Goal: Check status: Check status

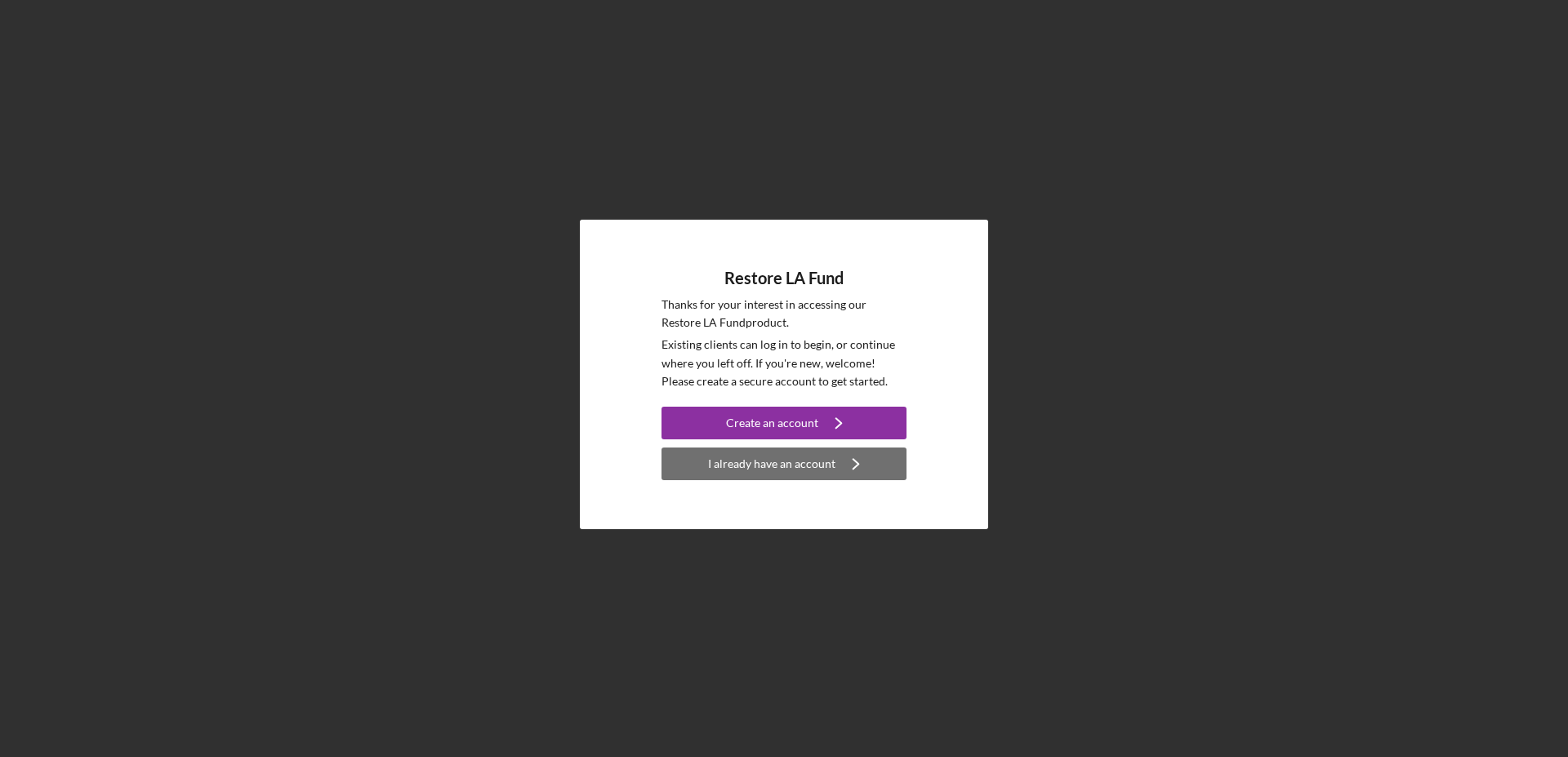
click at [784, 466] on div "I already have an account" at bounding box center [771, 464] width 127 height 33
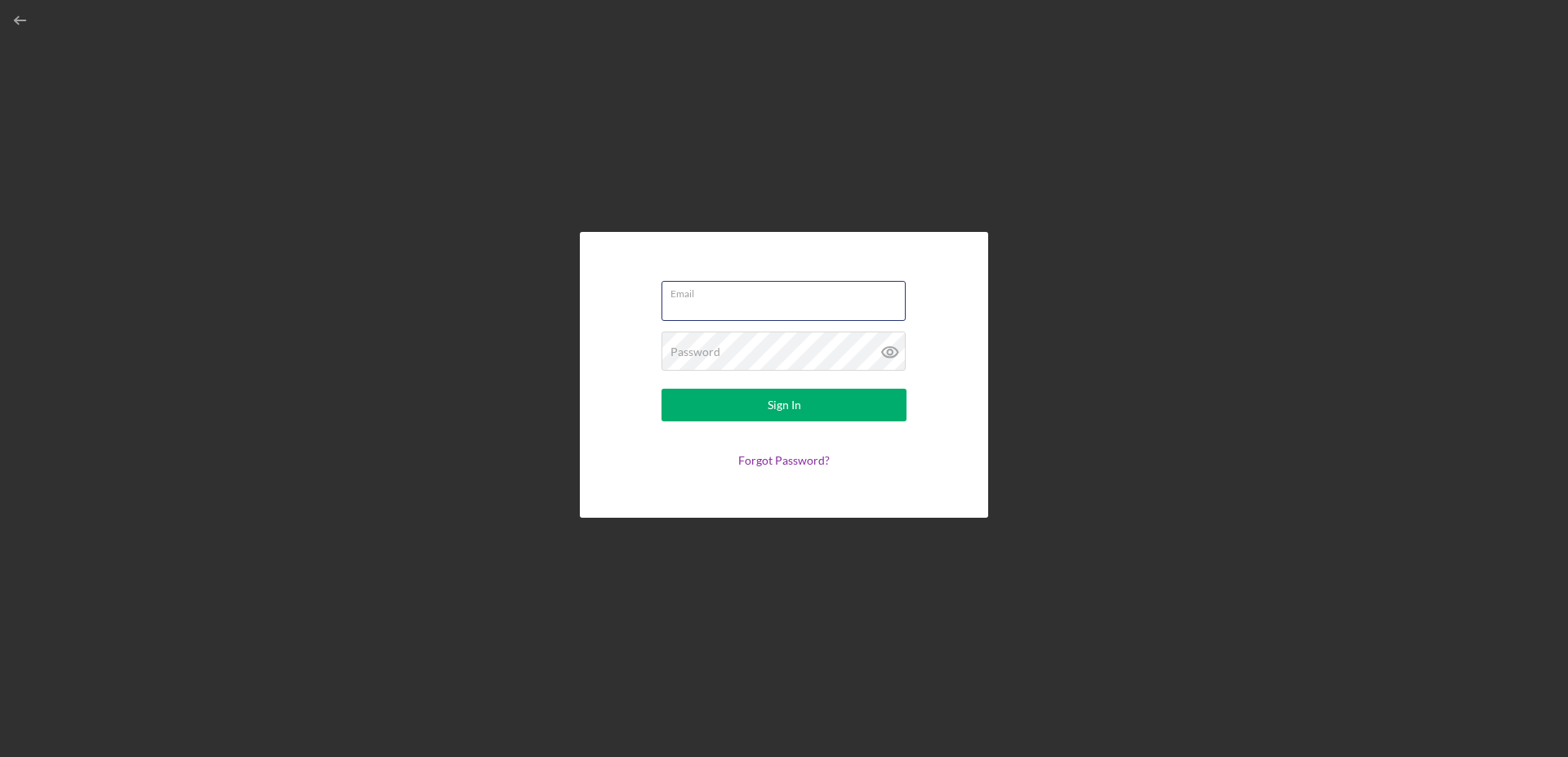
type input "[EMAIL_ADDRESS]"
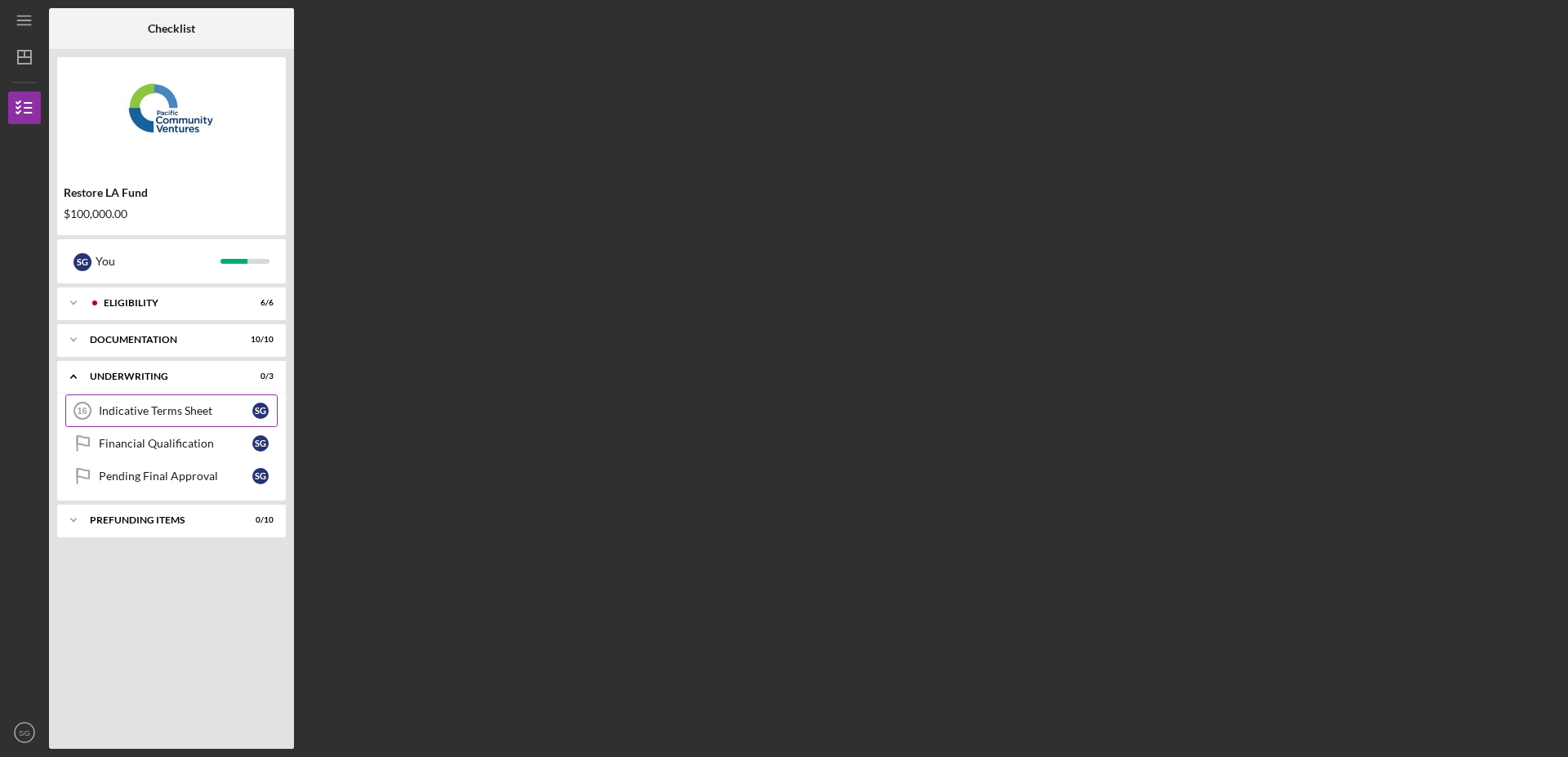
click at [148, 404] on div "Indicative Terms Sheet" at bounding box center [176, 411] width 153 height 13
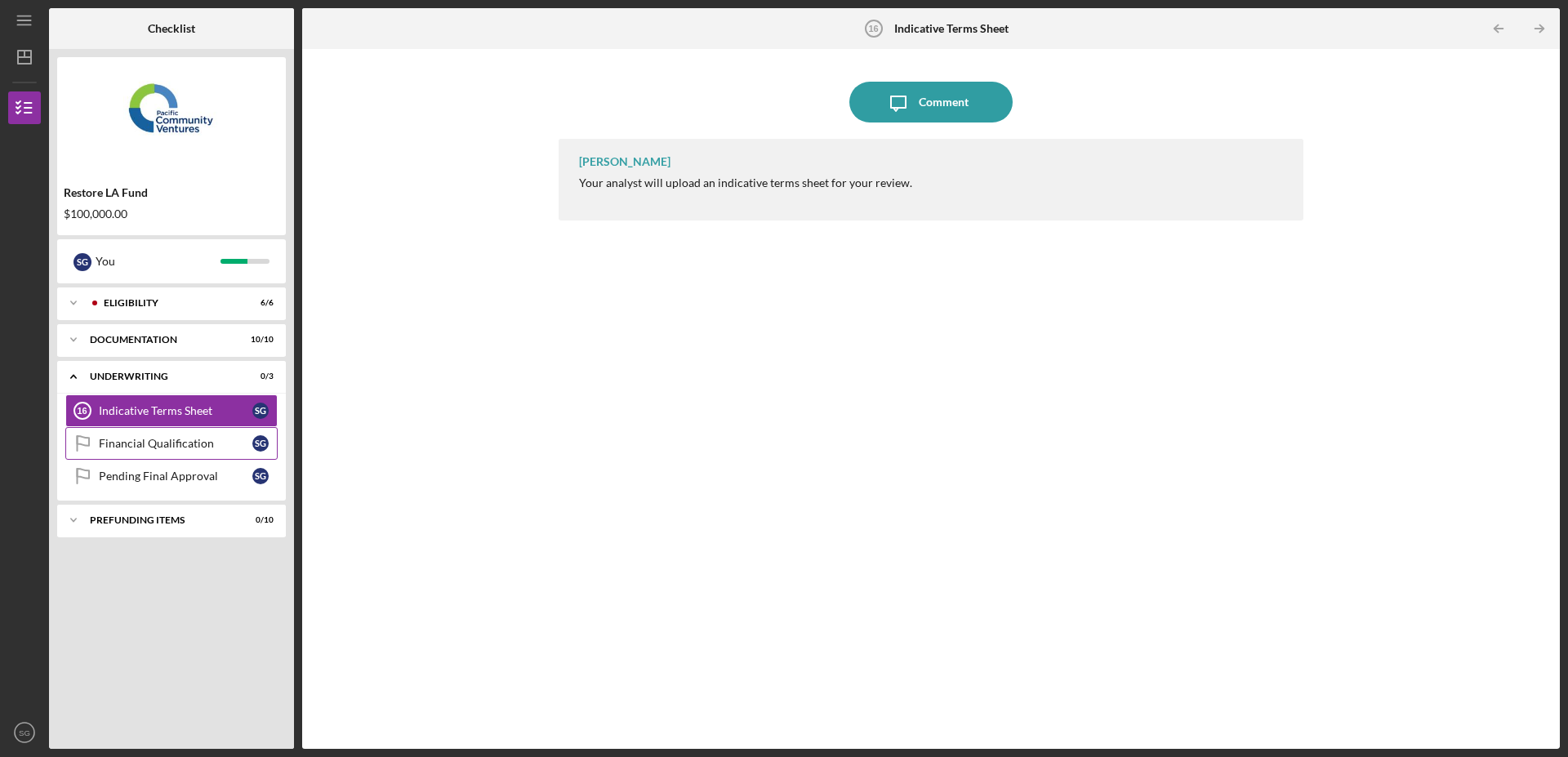
click at [156, 442] on div "Financial Qualification" at bounding box center [176, 444] width 153 height 13
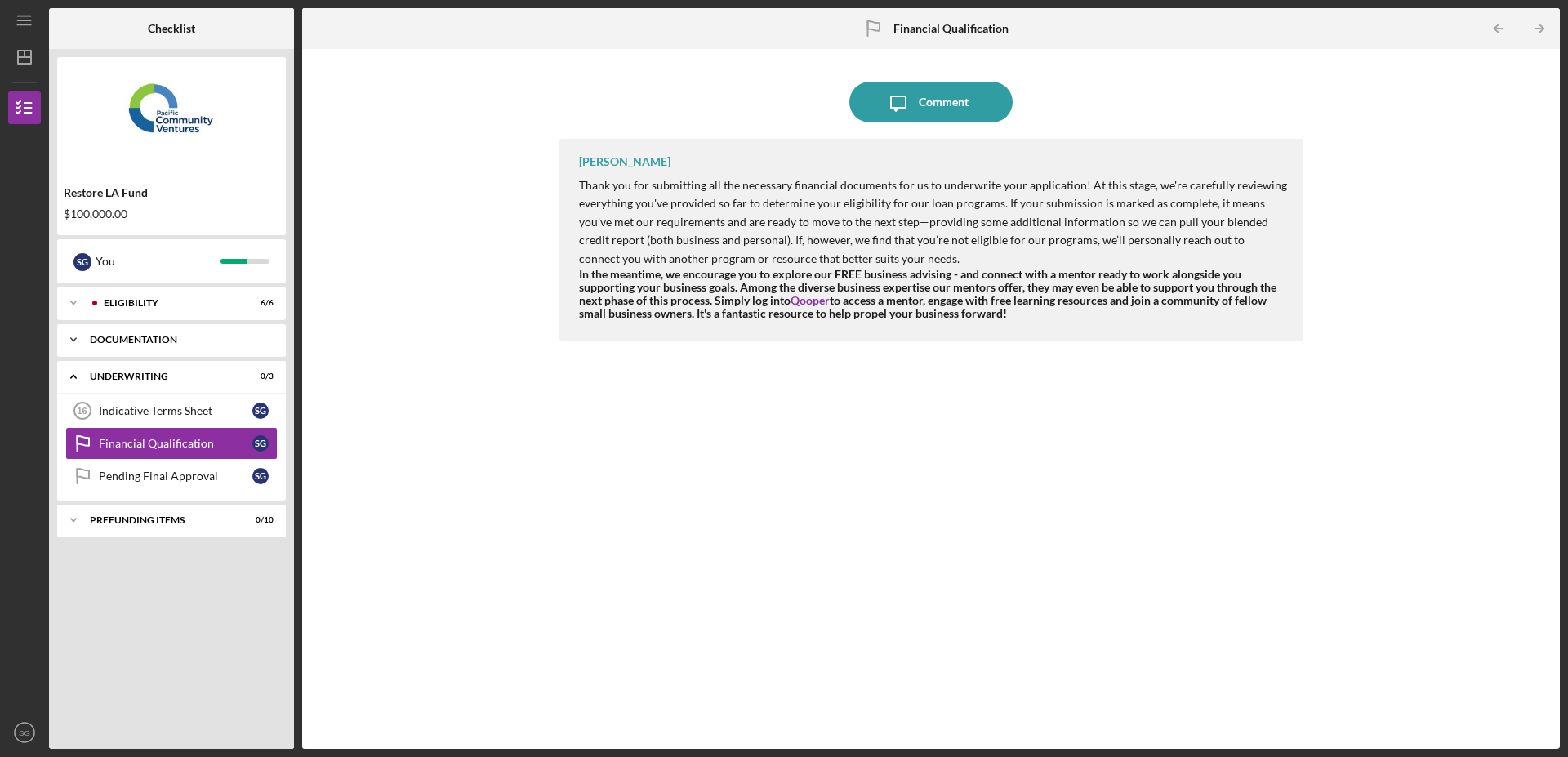
click at [157, 326] on div "Icon/Expander Documentation 10 / 10" at bounding box center [171, 340] width 228 height 33
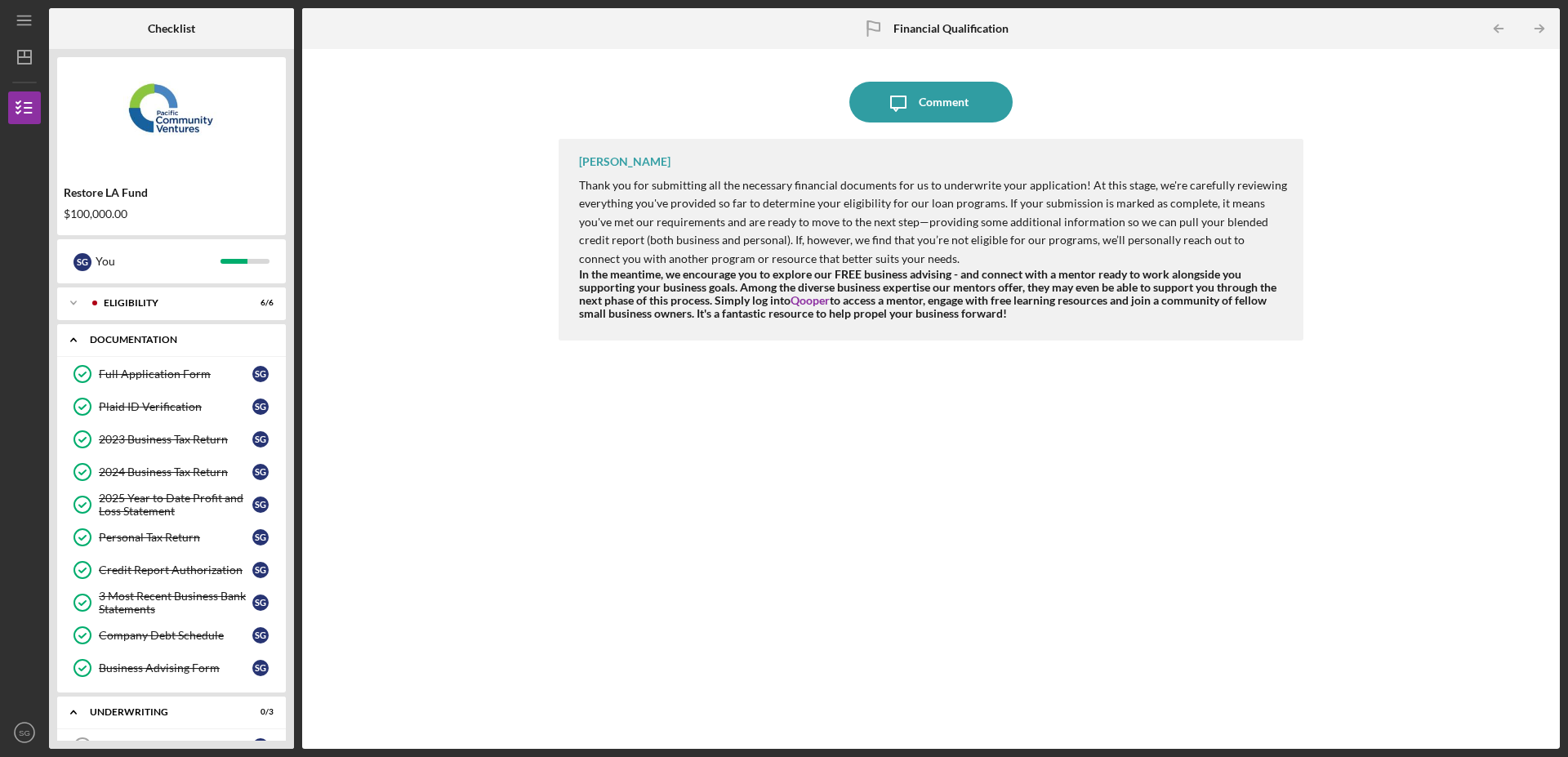
click at [75, 329] on icon "Icon/Expander" at bounding box center [73, 340] width 33 height 33
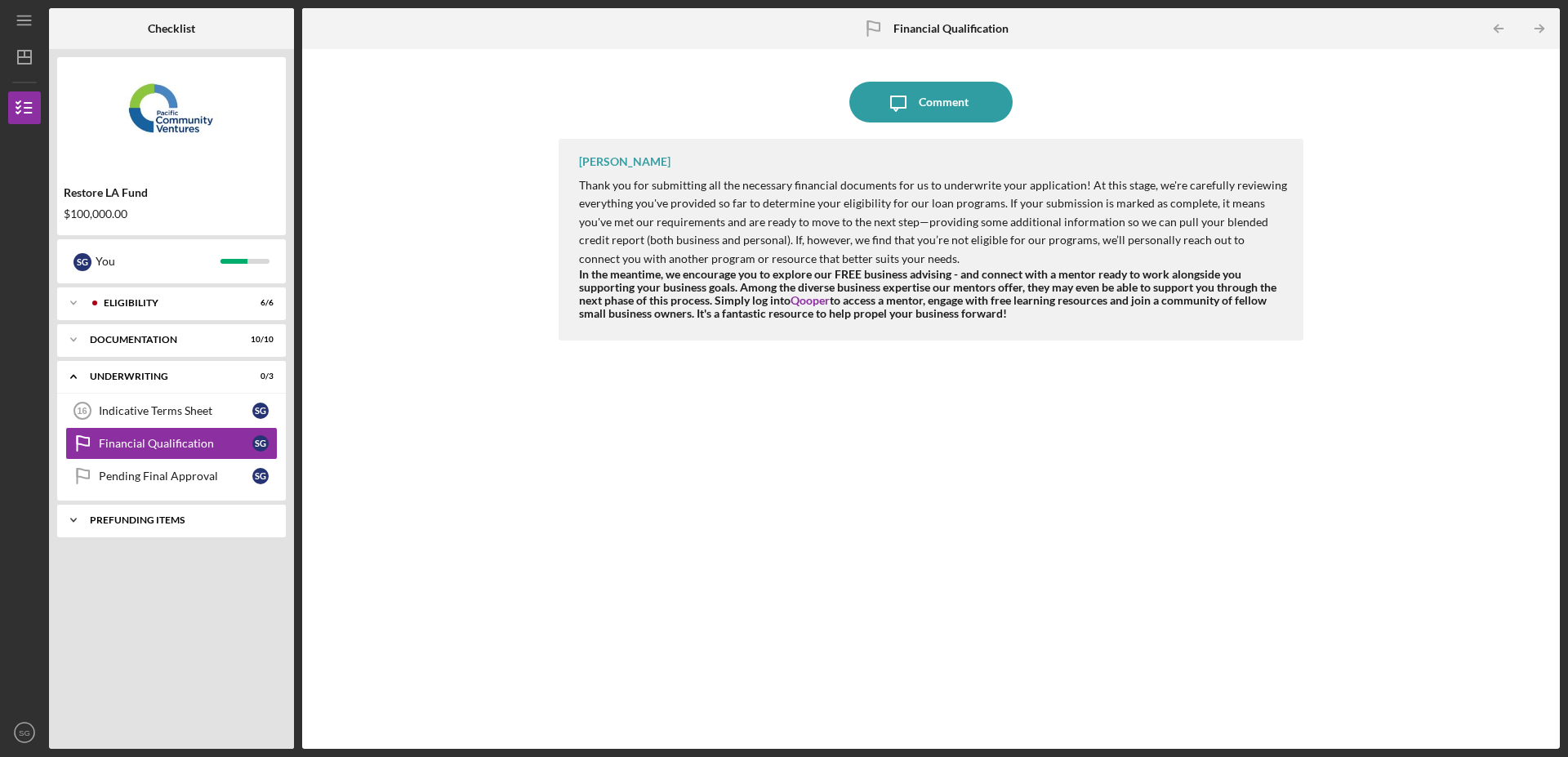
click at [190, 515] on div "Prefunding Items" at bounding box center [177, 520] width 176 height 10
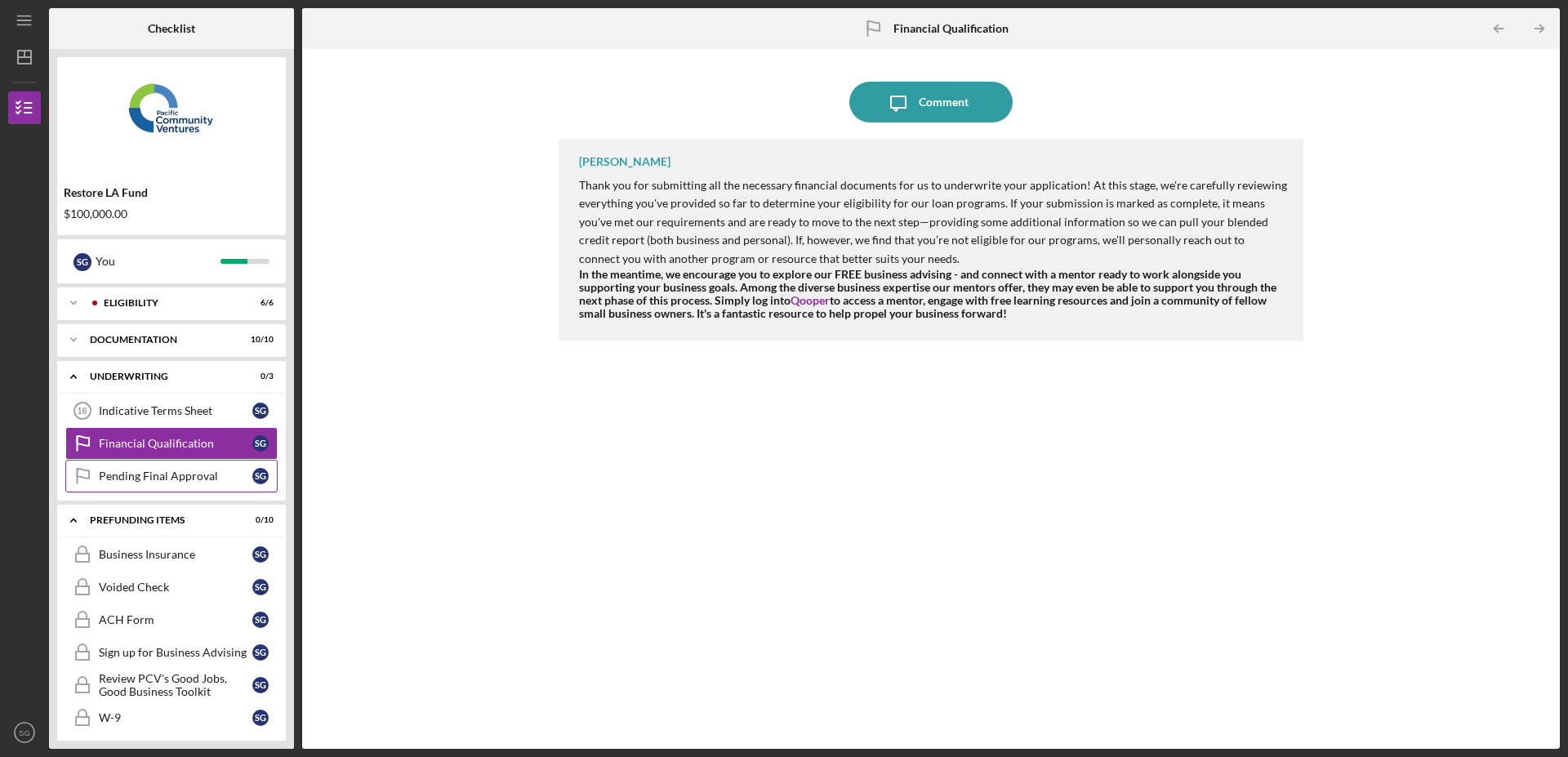
click at [126, 465] on link "Pending Final Approval Pending Final Approval S G" at bounding box center [171, 476] width 212 height 33
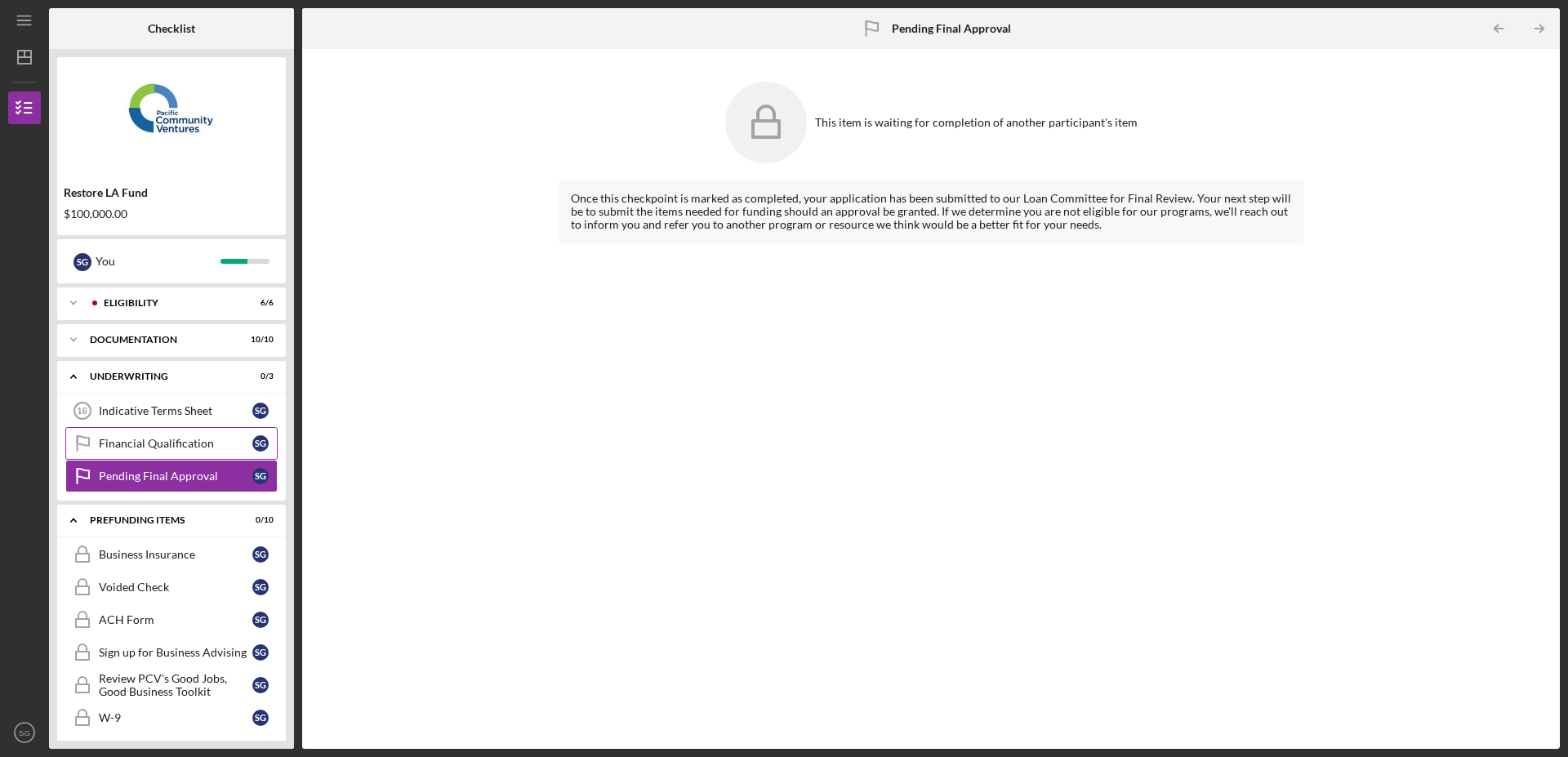
click at [131, 439] on div "Financial Qualification" at bounding box center [176, 444] width 153 height 13
